Goal: Task Accomplishment & Management: Use online tool/utility

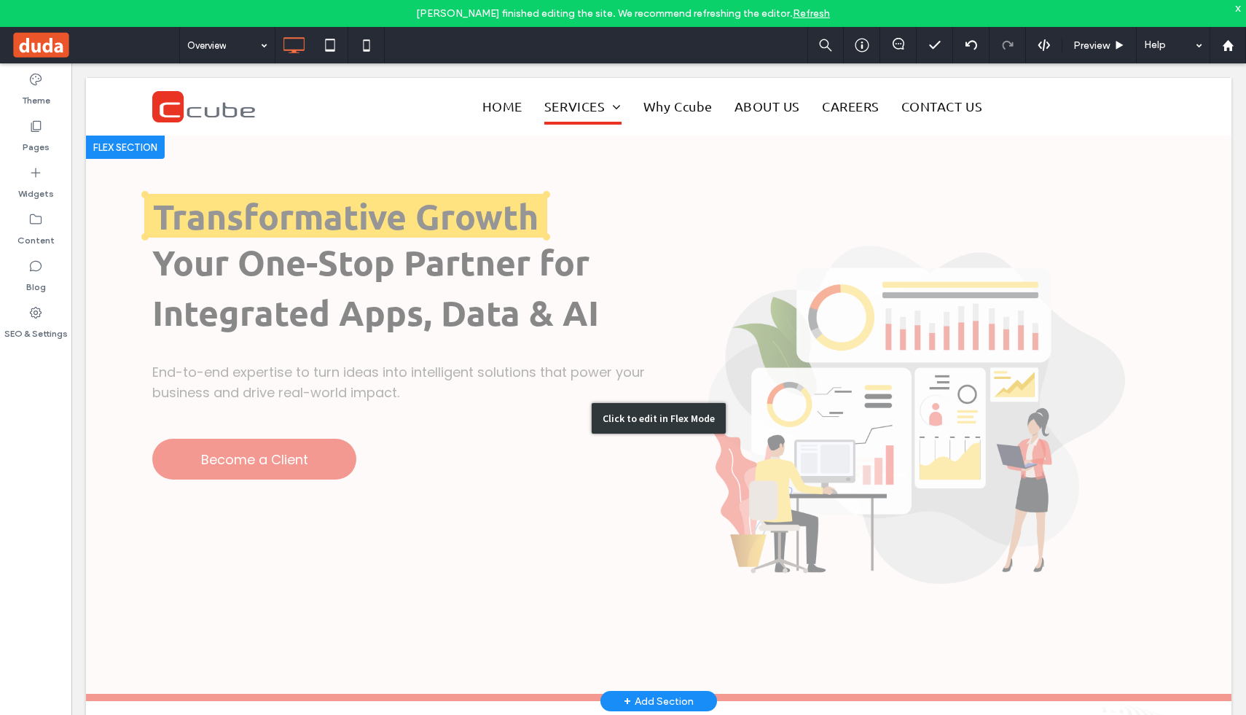
click at [363, 192] on div "Click to edit in Flex Mode" at bounding box center [658, 417] width 1145 height 565
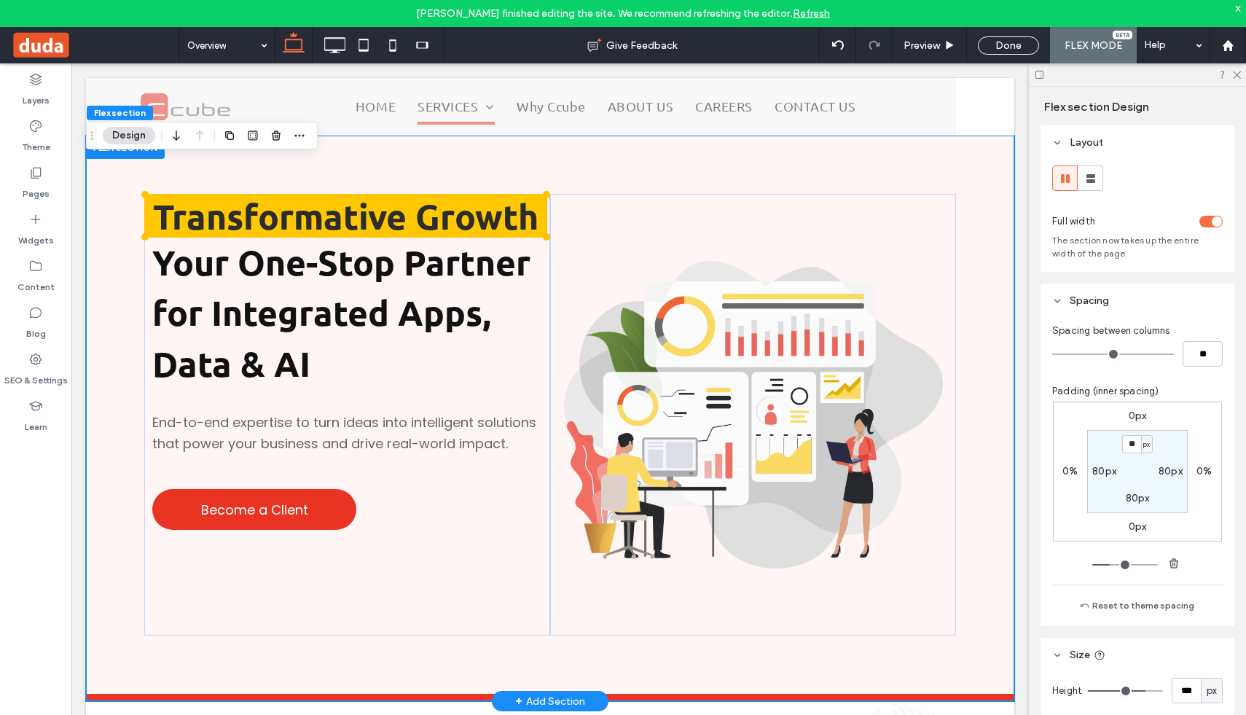
click at [363, 192] on div "Transformative Growth Your One-Stop Partner for Integrated Apps, Data & AI End-…" at bounding box center [550, 414] width 928 height 558
click at [370, 202] on span at bounding box center [346, 215] width 400 height 41
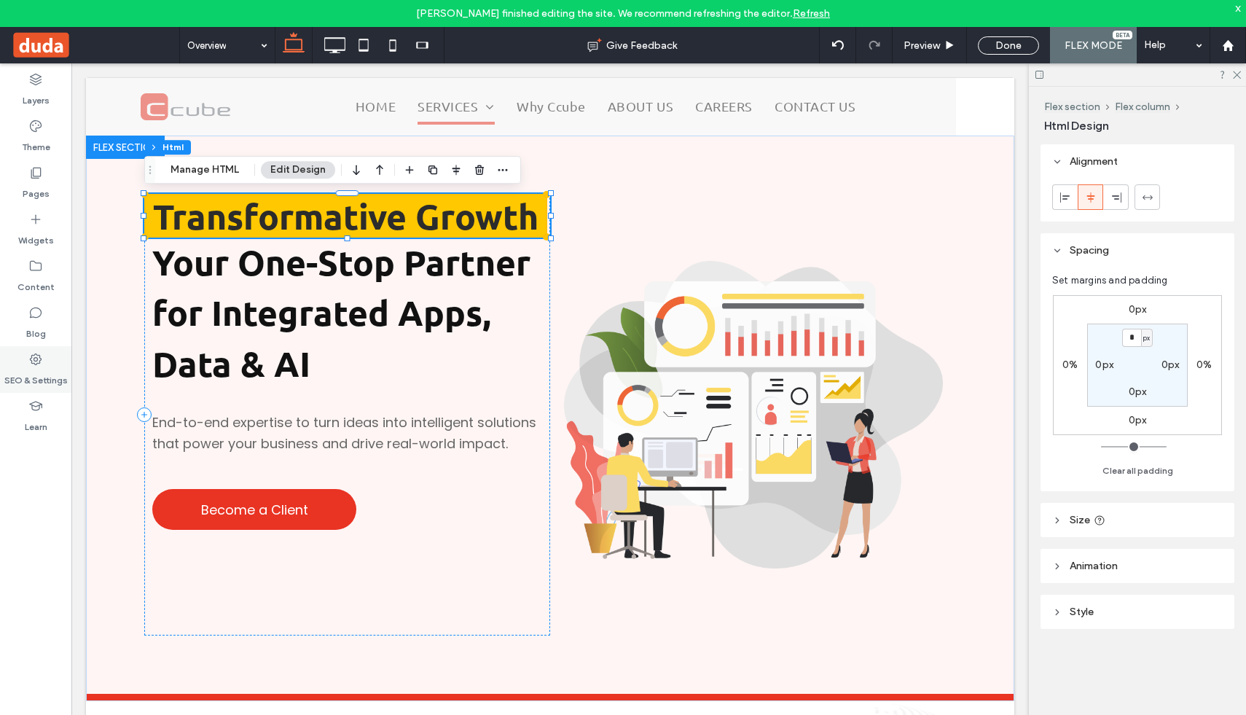
click at [29, 347] on div "SEO & Settings" at bounding box center [35, 369] width 71 height 47
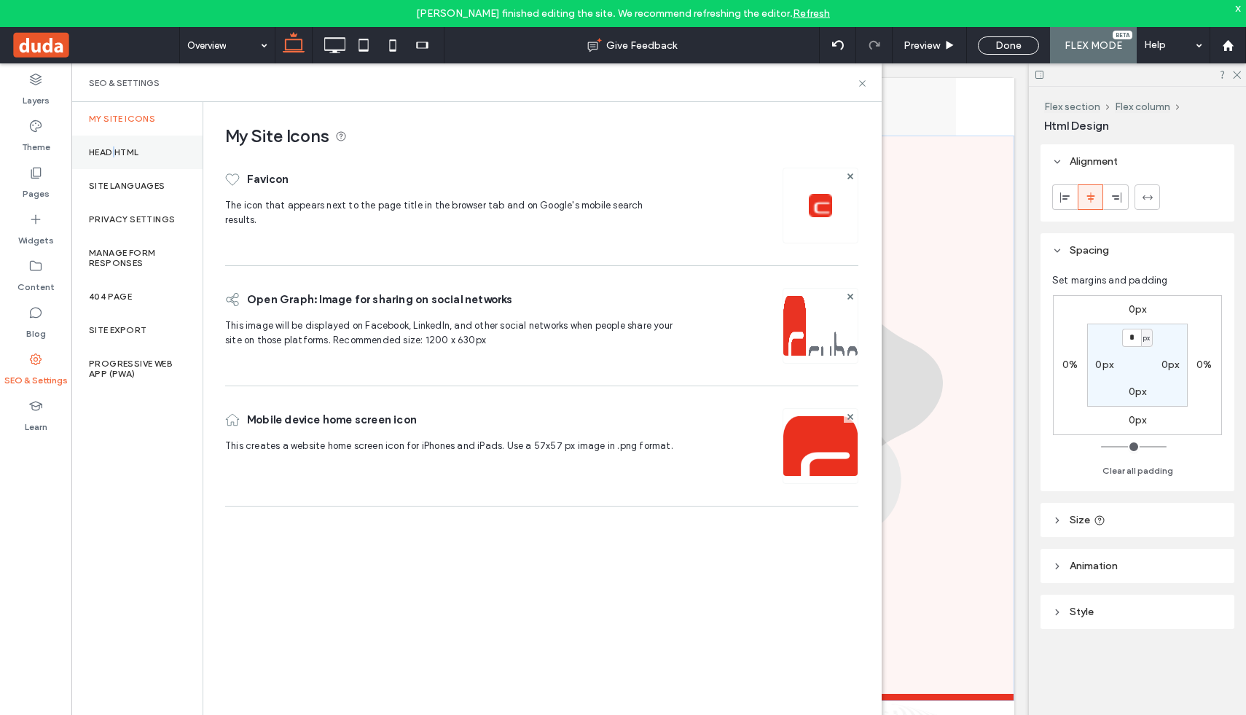
click at [114, 154] on label "Head HTML" at bounding box center [114, 152] width 50 height 10
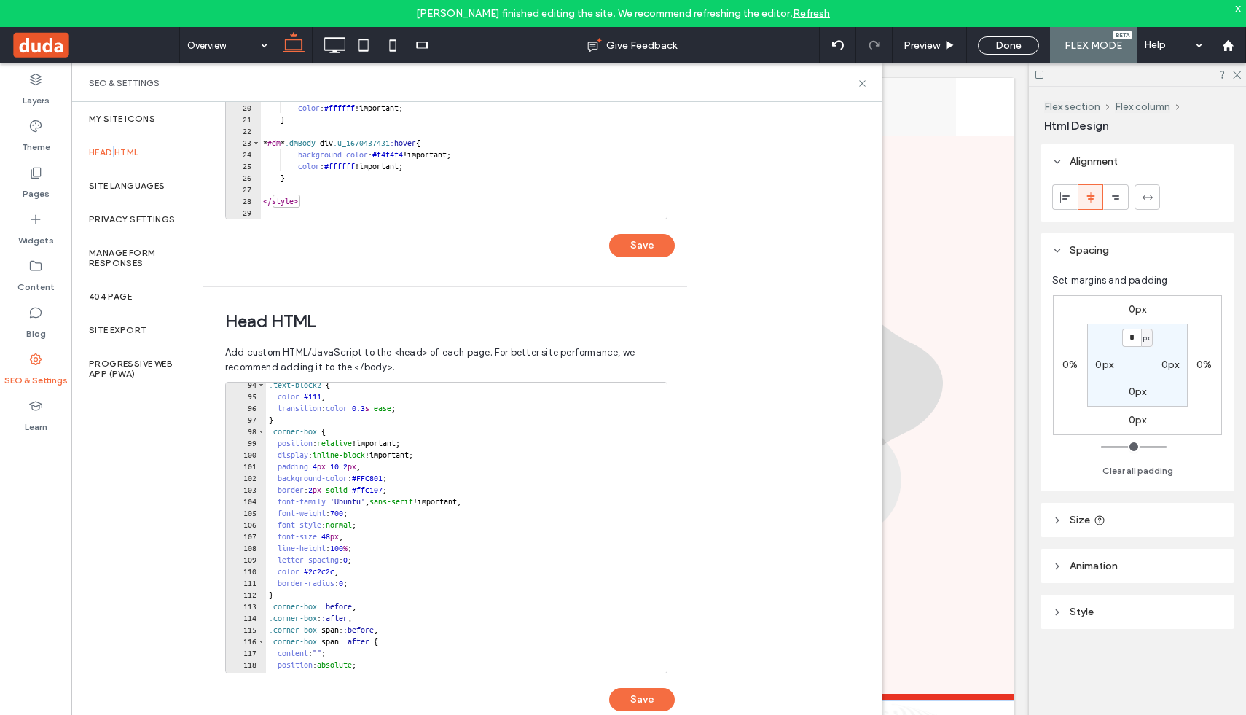
scroll to position [1109, 0]
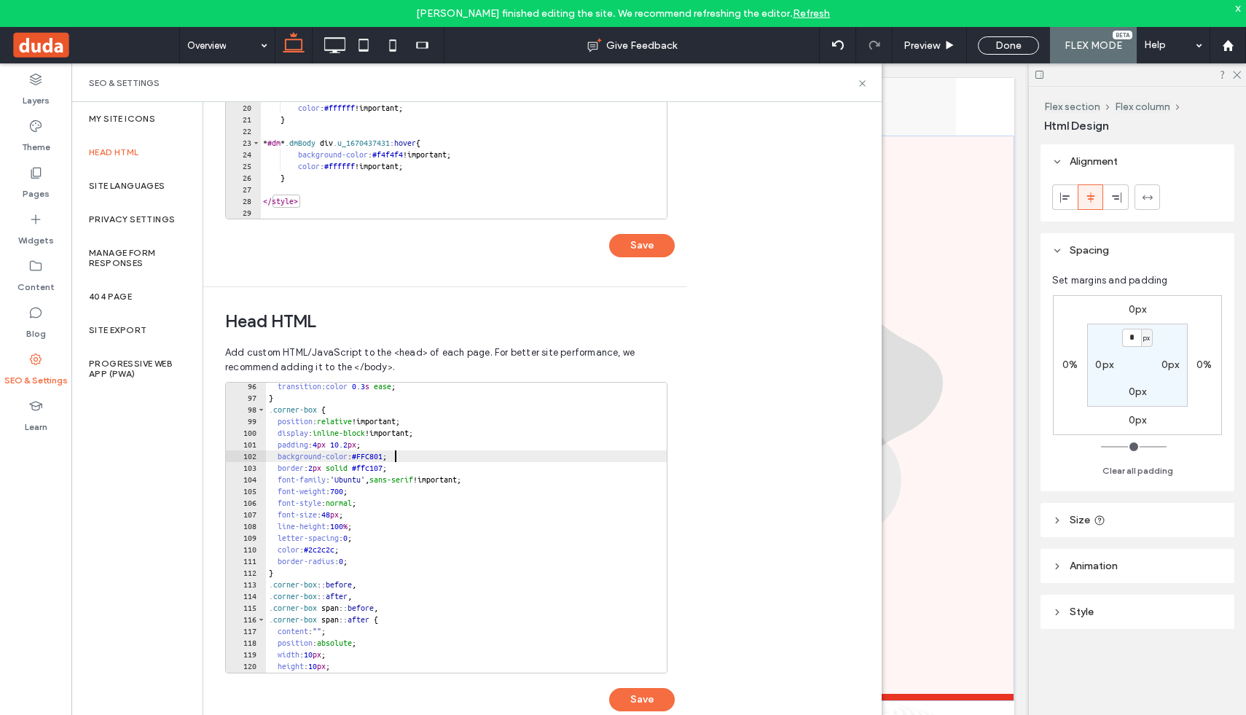
click at [396, 454] on div "transition : color 0.3 s ease ; } .corner-box { position : relative !important;…" at bounding box center [819, 536] width 1107 height 313
paste textarea "Cursor at row 102"
type textarea "**********"
click at [648, 697] on button "Save" at bounding box center [642, 699] width 66 height 23
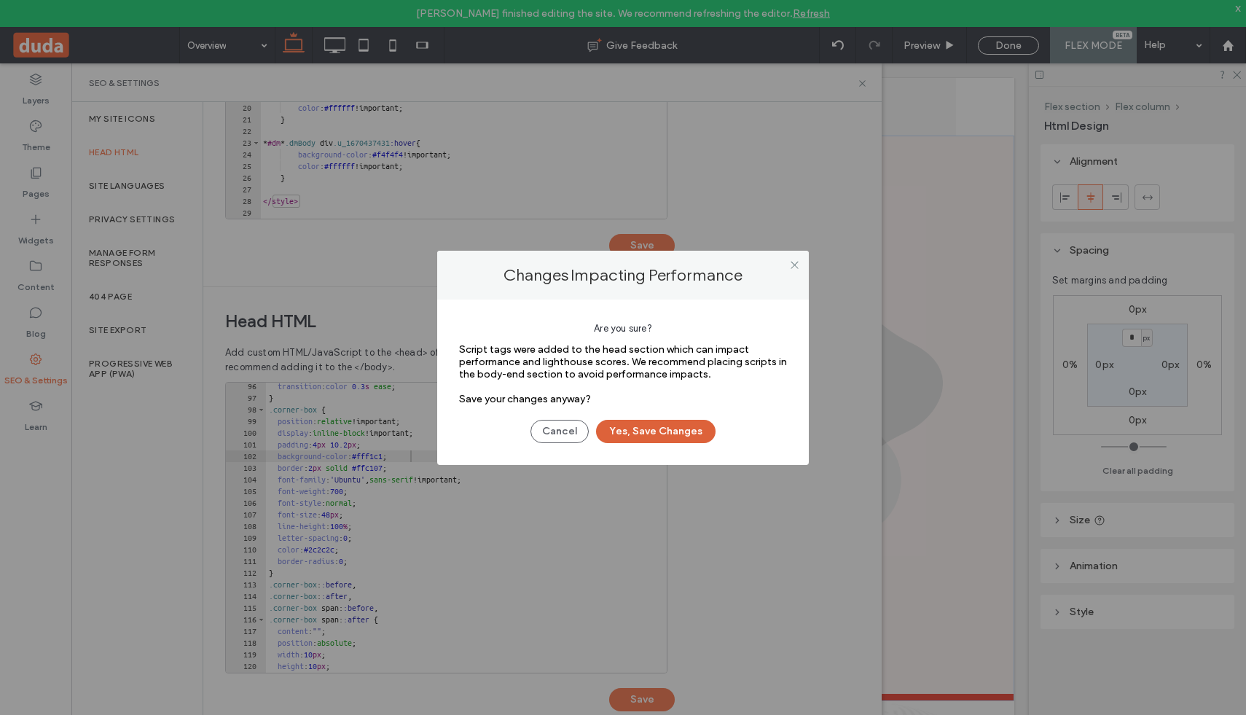
click at [650, 430] on button "Yes, Save Changes" at bounding box center [655, 431] width 119 height 23
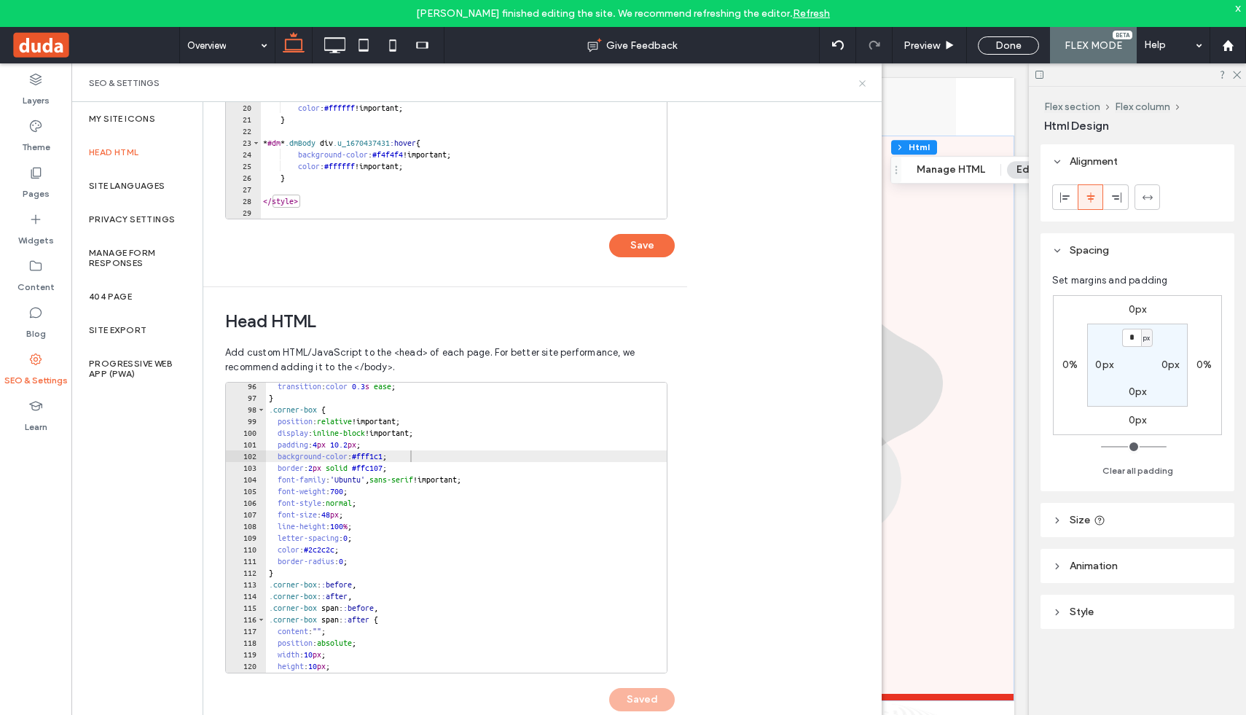
click at [861, 84] on use at bounding box center [862, 83] width 6 height 6
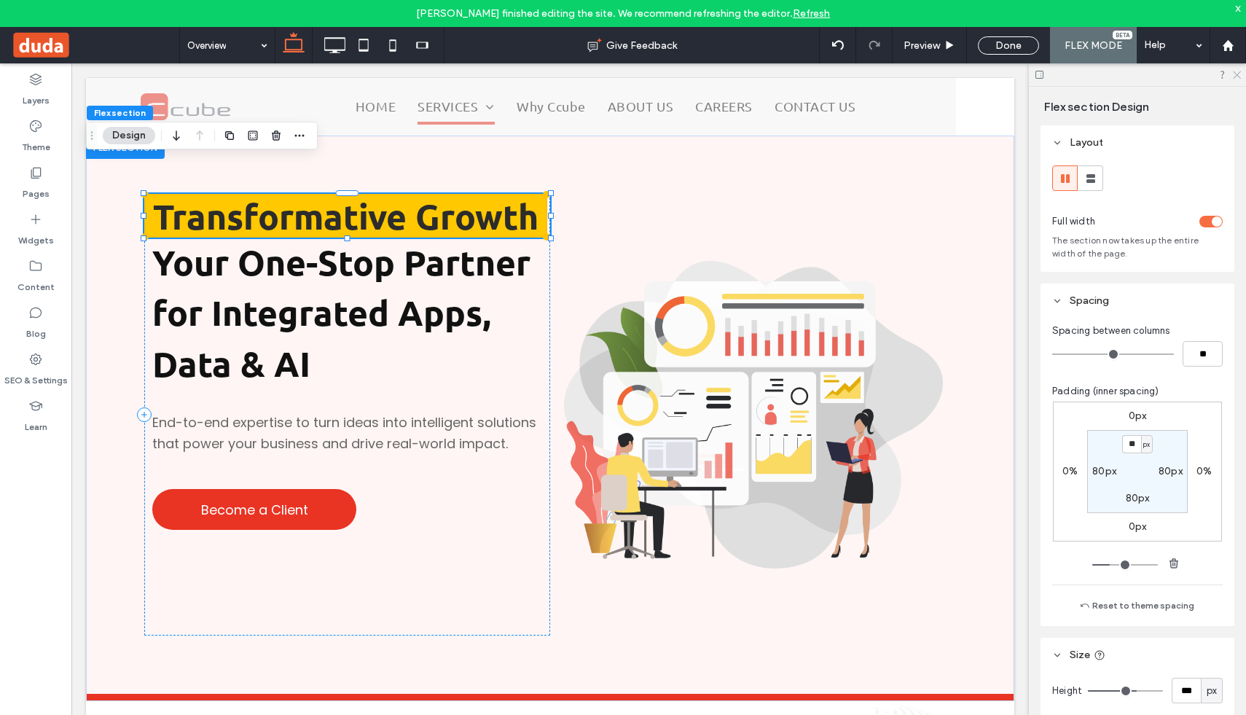
click at [1237, 76] on icon at bounding box center [1235, 73] width 9 height 9
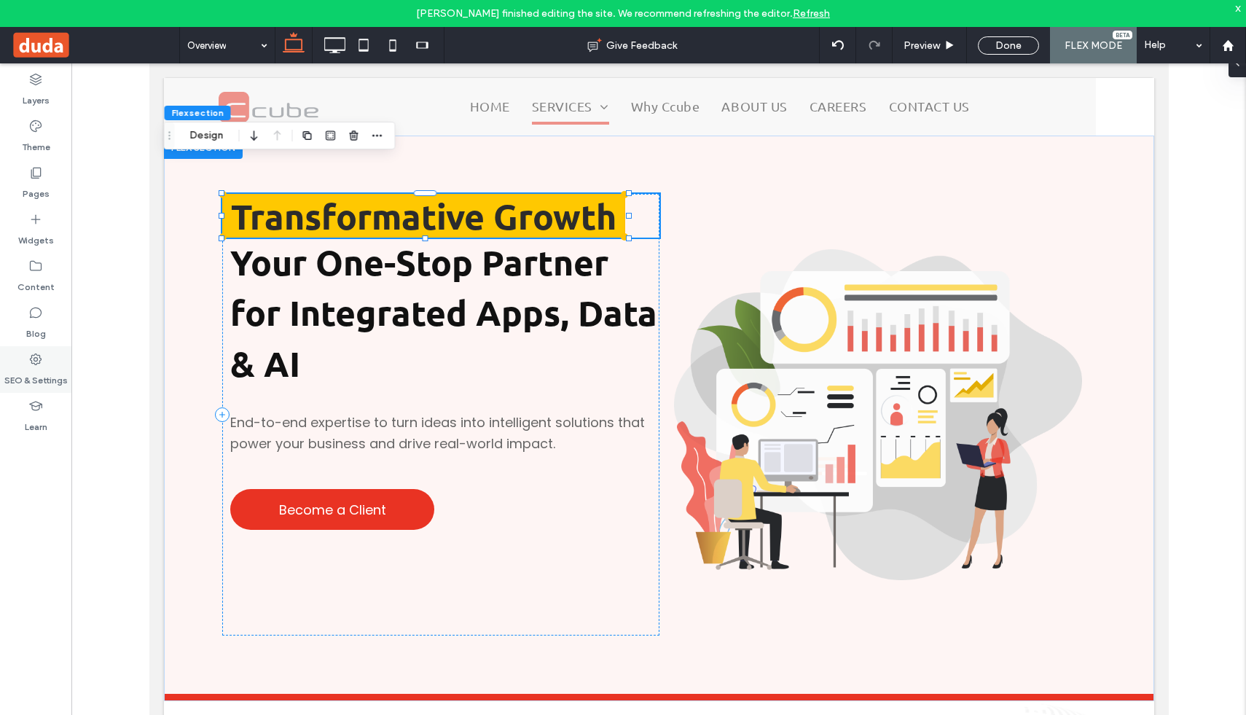
click at [43, 359] on div "SEO & Settings" at bounding box center [35, 369] width 71 height 47
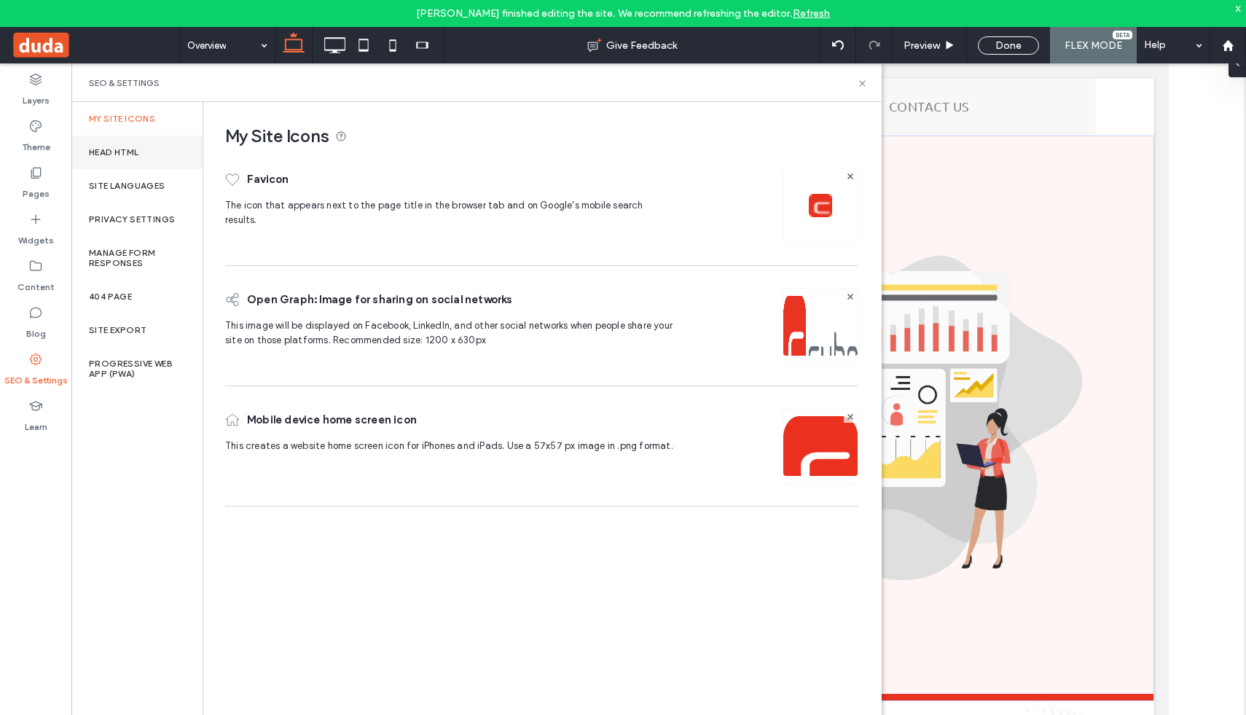
click at [108, 153] on label "Head HTML" at bounding box center [114, 152] width 50 height 10
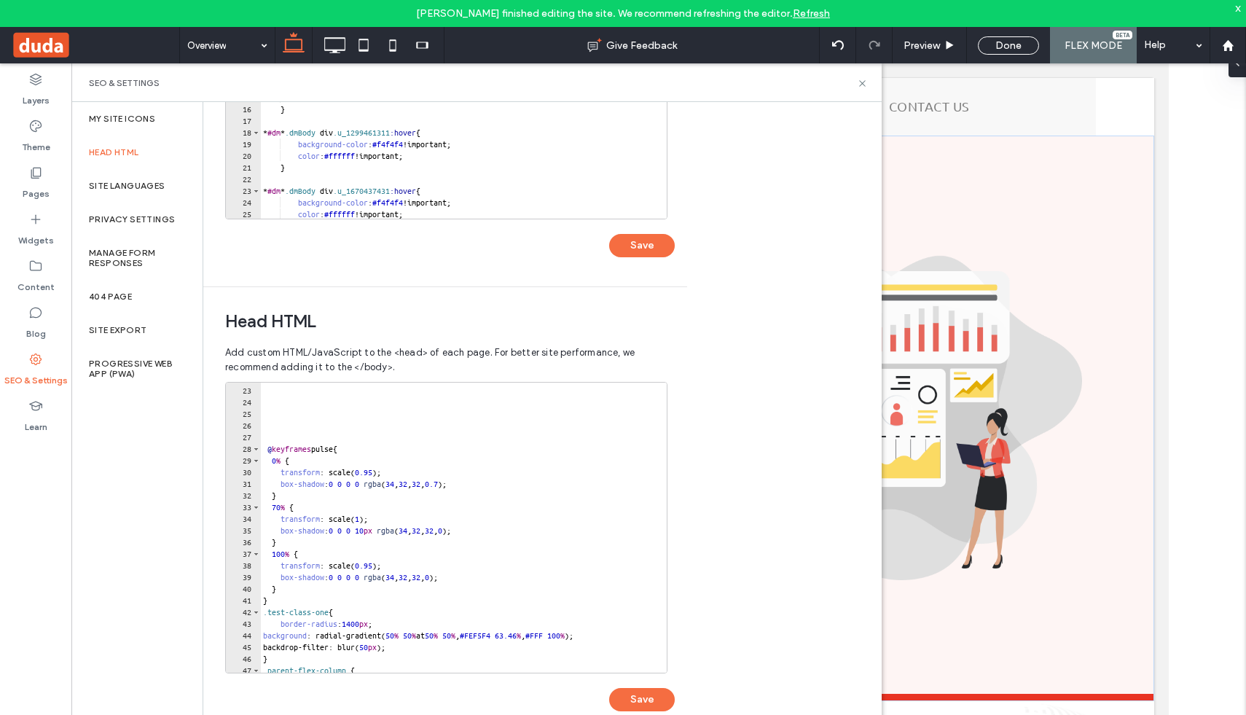
scroll to position [256, 0]
